Goal: Task Accomplishment & Management: Manage account settings

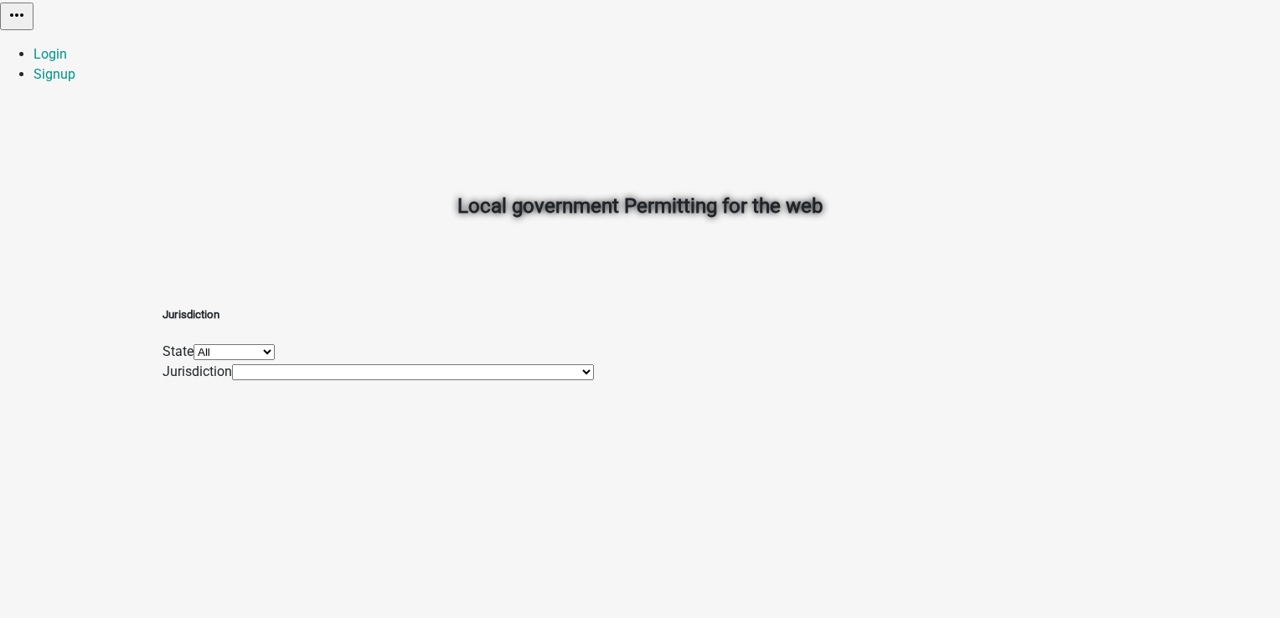
click at [275, 352] on select "All [US_STATE] [US_STATE] [US_STATE] [US_STATE] [US_STATE] [US_STATE] [US_STATE…" at bounding box center [233, 352] width 81 height 16
click at [67, 46] on link "Login" at bounding box center [49, 54] width 33 height 16
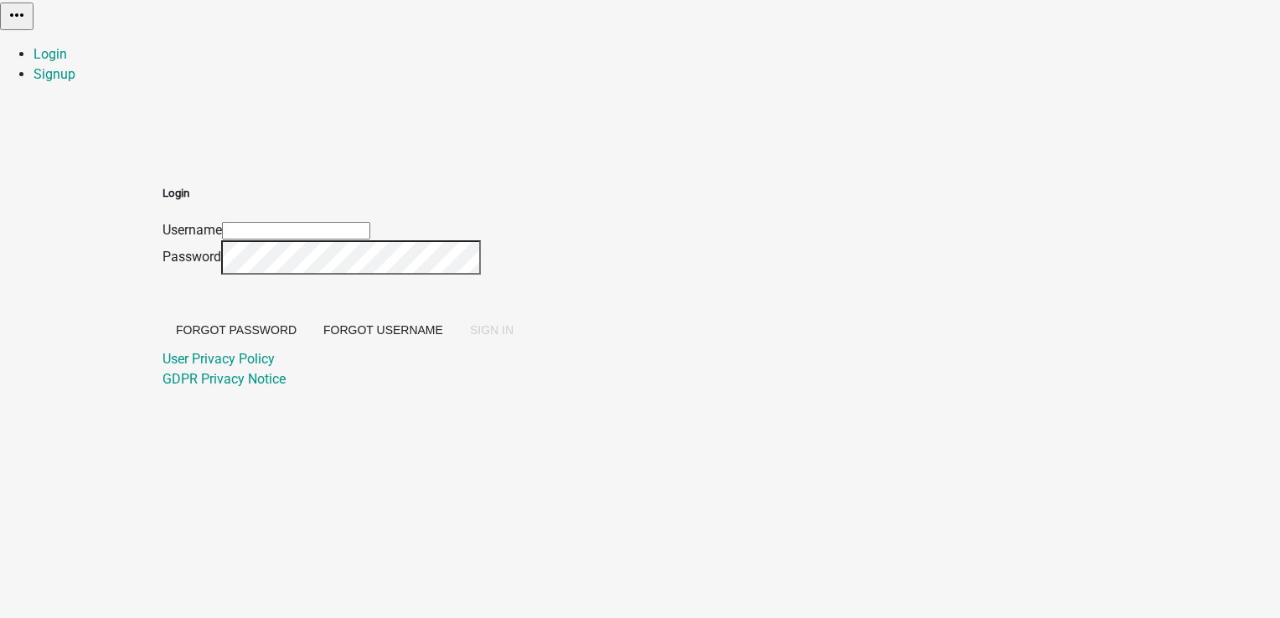
click at [370, 222] on input "Username" at bounding box center [296, 231] width 148 height 18
type input "Priya"
click at [527, 345] on button "SIGN IN" at bounding box center [491, 330] width 70 height 30
click at [370, 222] on input "Priya" at bounding box center [296, 231] width 148 height 18
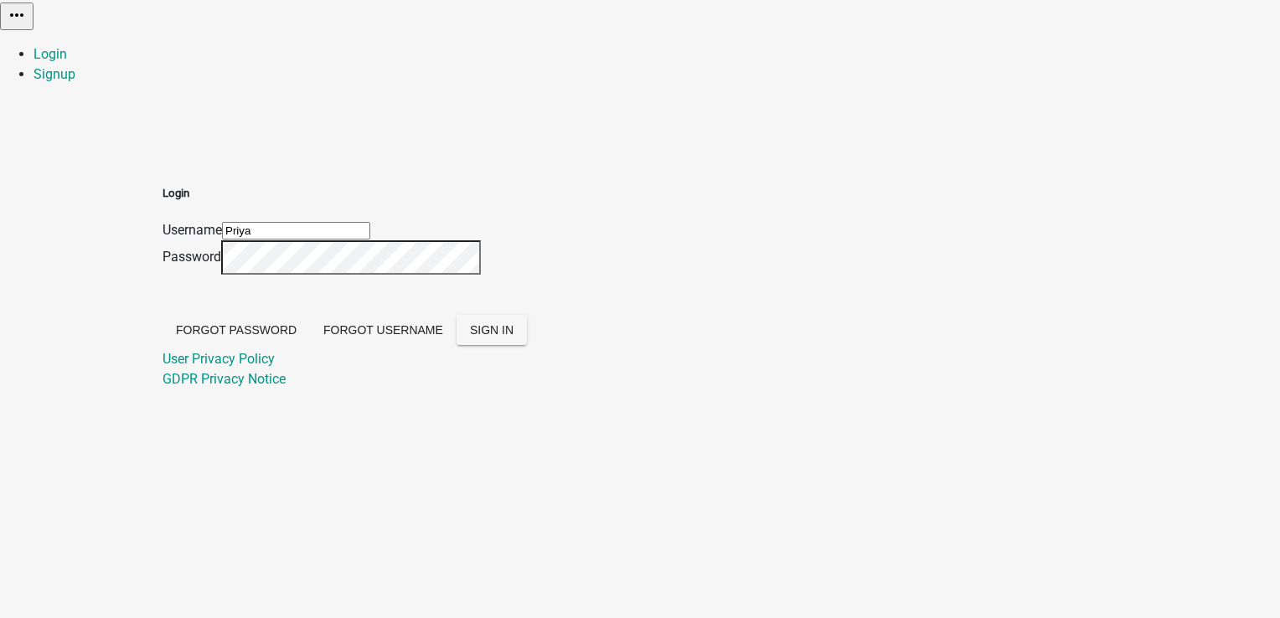
click at [370, 222] on input "Priya" at bounding box center [296, 231] width 148 height 18
